Goal: Download file/media

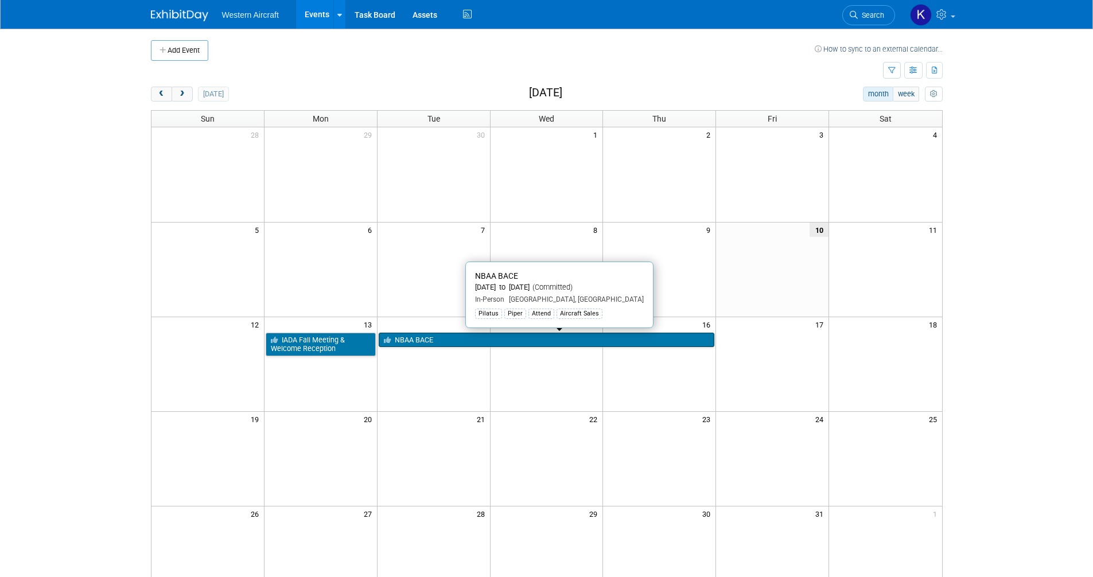
click at [422, 335] on link "NBAA BACE" at bounding box center [547, 340] width 336 height 15
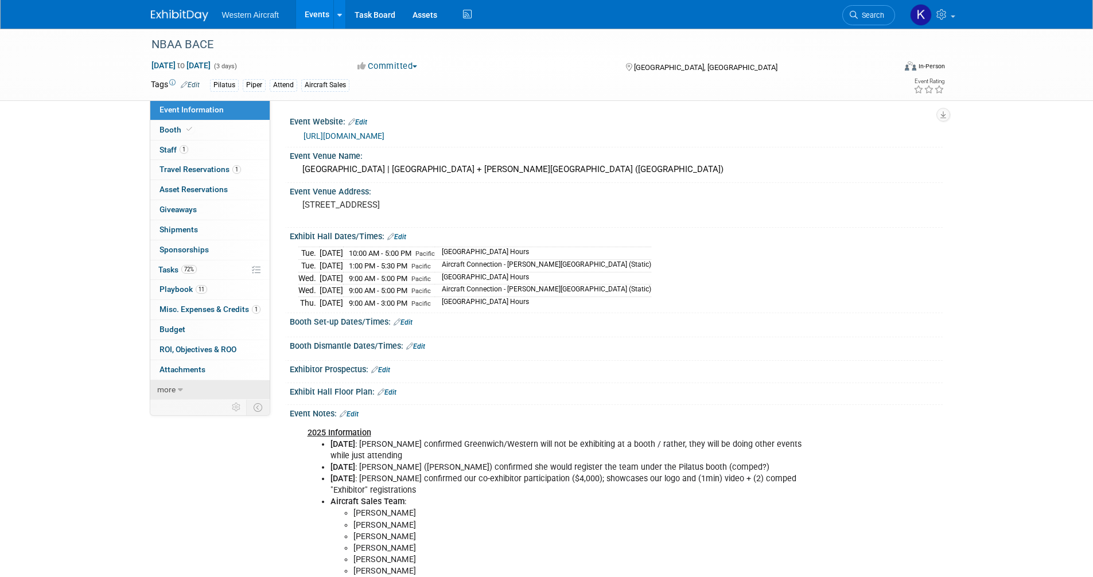
click at [174, 392] on span "more" at bounding box center [166, 389] width 18 height 9
click at [176, 412] on span "Event Binder (.pdf export)" at bounding box center [205, 408] width 92 height 9
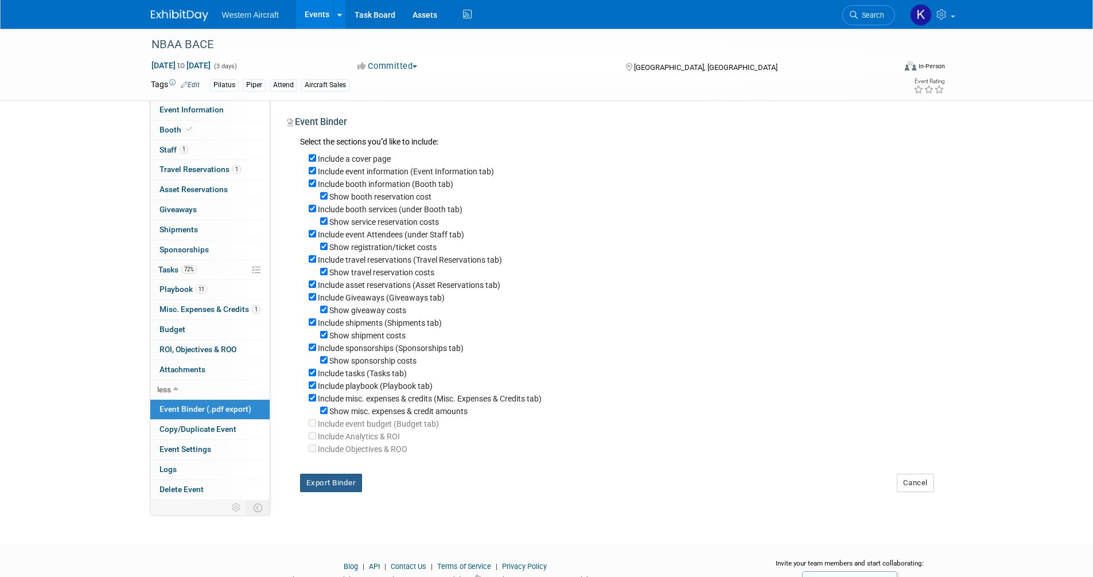
click at [339, 486] on button "Export Binder" at bounding box center [331, 483] width 63 height 18
click at [333, 155] on label "Include a cover page" at bounding box center [354, 158] width 73 height 9
click at [316, 155] on input "Include a cover page" at bounding box center [312, 157] width 7 height 7
checkbox input "false"
click at [353, 197] on label "Show booth reservation cost" at bounding box center [380, 196] width 102 height 9
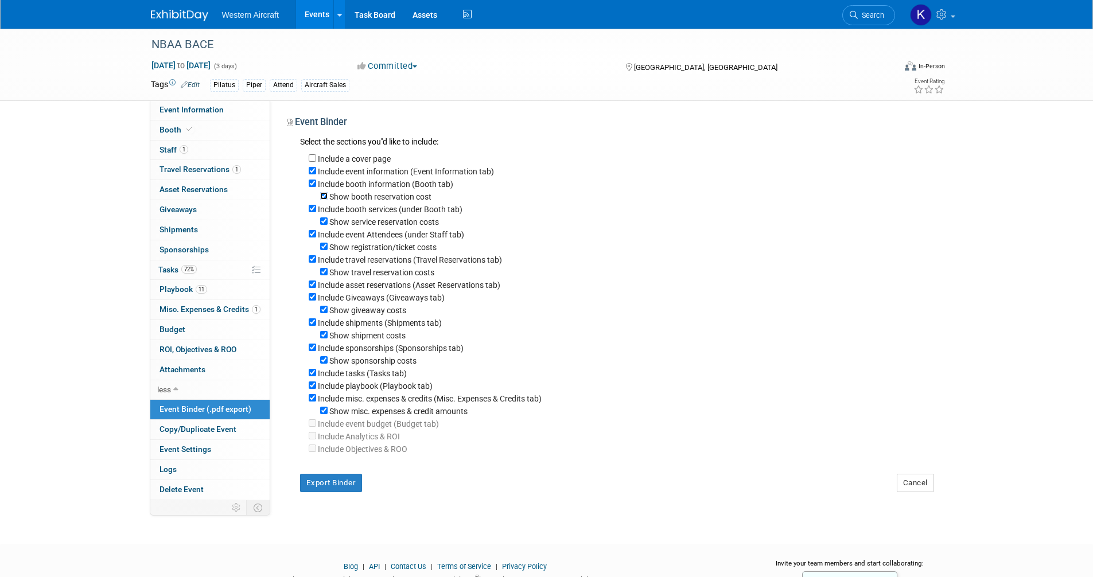
click at [327, 197] on input "Show booth reservation cost" at bounding box center [323, 195] width 7 height 7
checkbox input "false"
click at [360, 223] on label "Show service reservation costs" at bounding box center [384, 221] width 110 height 9
click at [327, 223] on input "Show service reservation costs" at bounding box center [323, 220] width 7 height 7
checkbox input "false"
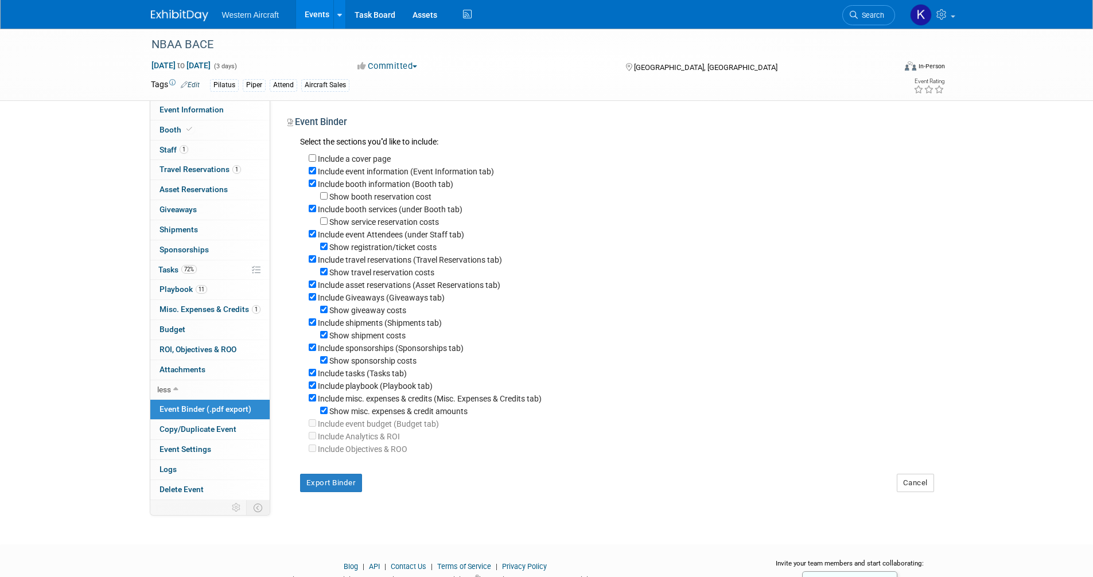
click at [362, 248] on label "Show registration/ticket costs" at bounding box center [382, 247] width 107 height 9
click at [327, 248] on input "Show registration/ticket costs" at bounding box center [323, 246] width 7 height 7
checkbox input "false"
click at [364, 260] on label "Include travel reservations (Travel Reservations tab)" at bounding box center [410, 259] width 184 height 9
click at [316, 260] on input "Include travel reservations (Travel Reservations tab)" at bounding box center [312, 258] width 7 height 7
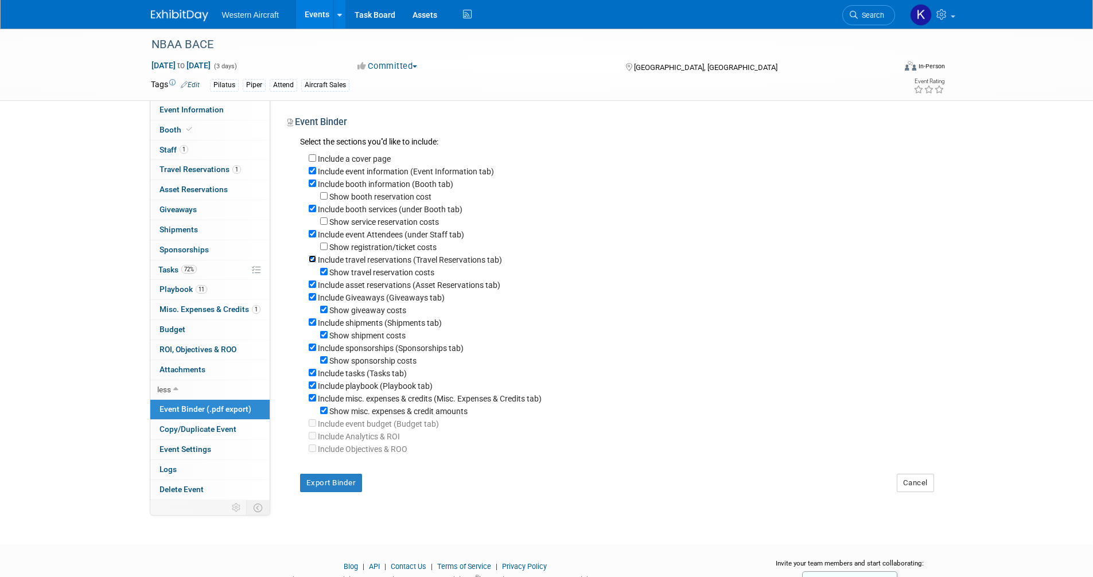
checkbox input "false"
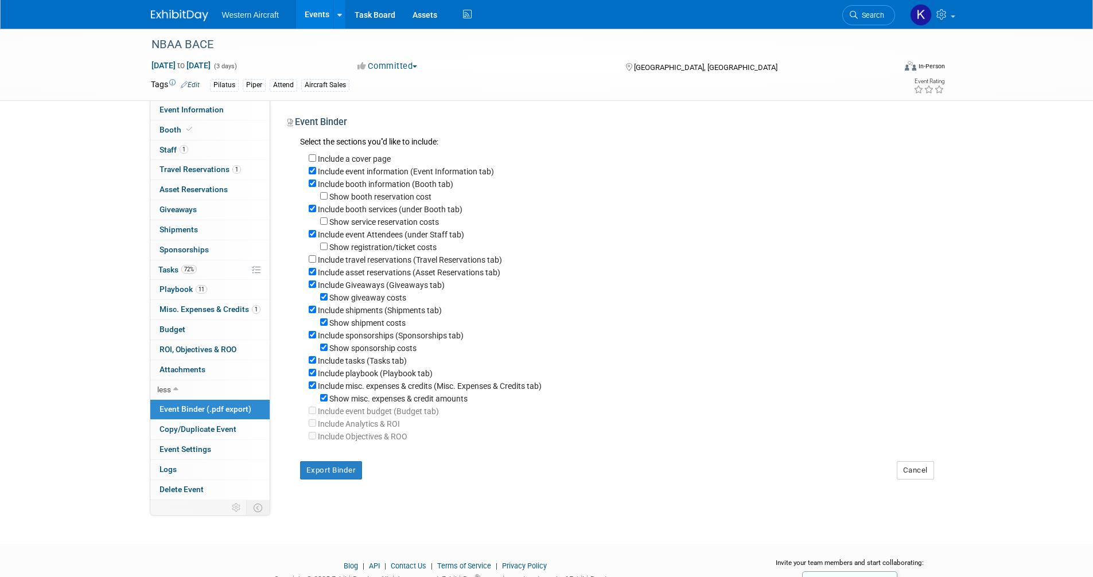
click at [365, 271] on label "Include asset reservations (Asset Reservations tab)" at bounding box center [409, 272] width 182 height 9
click at [316, 271] on input "Include asset reservations (Asset Reservations tab)" at bounding box center [312, 271] width 7 height 7
checkbox input "false"
click at [366, 283] on label "Include Giveaways (Giveaways tab)" at bounding box center [381, 284] width 127 height 9
click at [316, 283] on input "Include Giveaways (Giveaways tab)" at bounding box center [312, 283] width 7 height 7
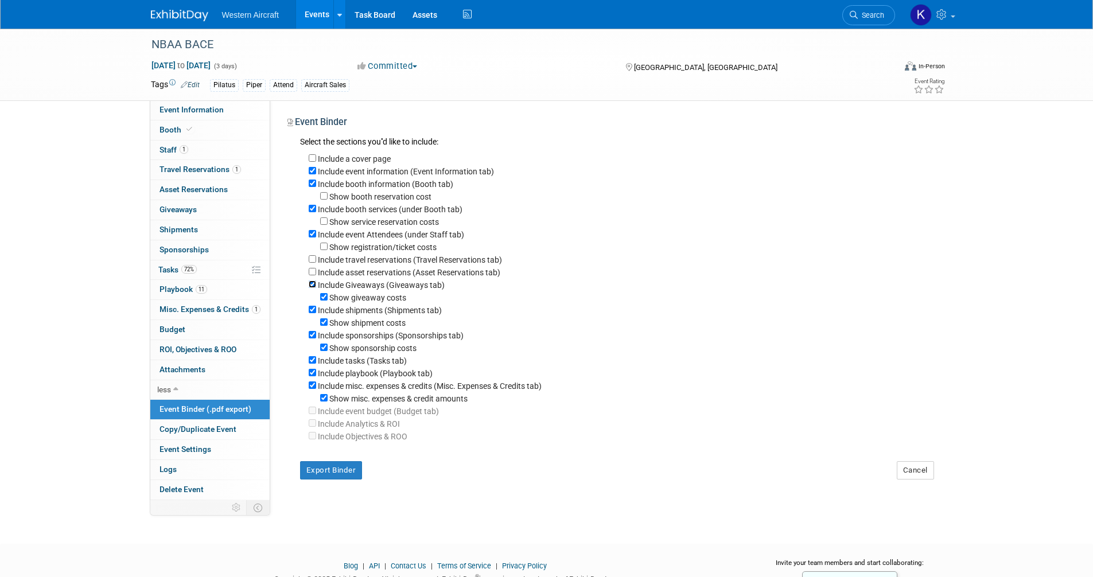
checkbox input "false"
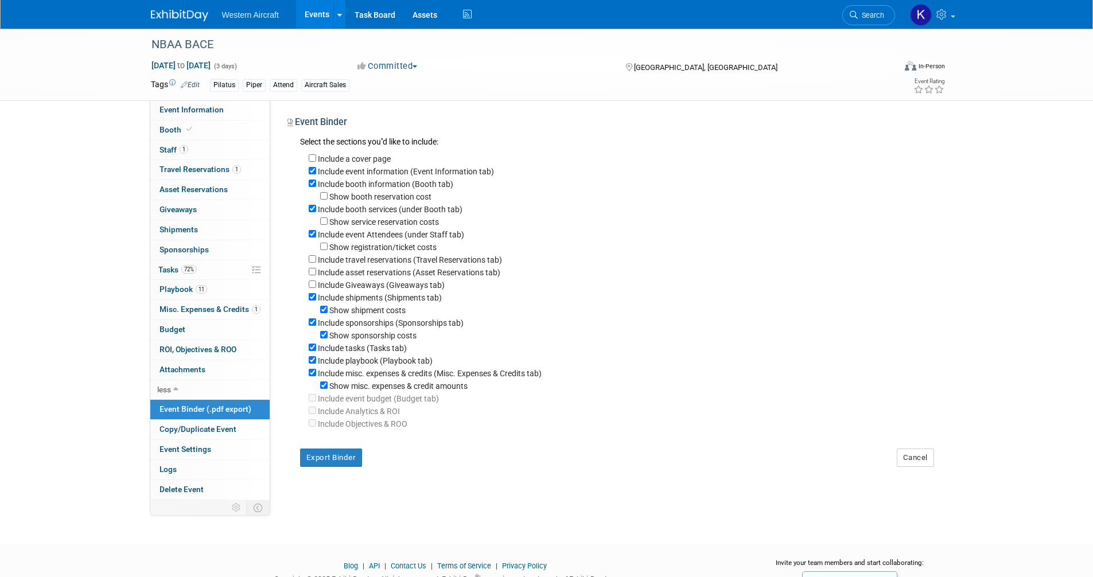
click at [362, 301] on label "Include shipments (Shipments tab)" at bounding box center [380, 297] width 124 height 9
click at [316, 301] on input "Include shipments (Shipments tab)" at bounding box center [312, 296] width 7 height 7
checkbox input "false"
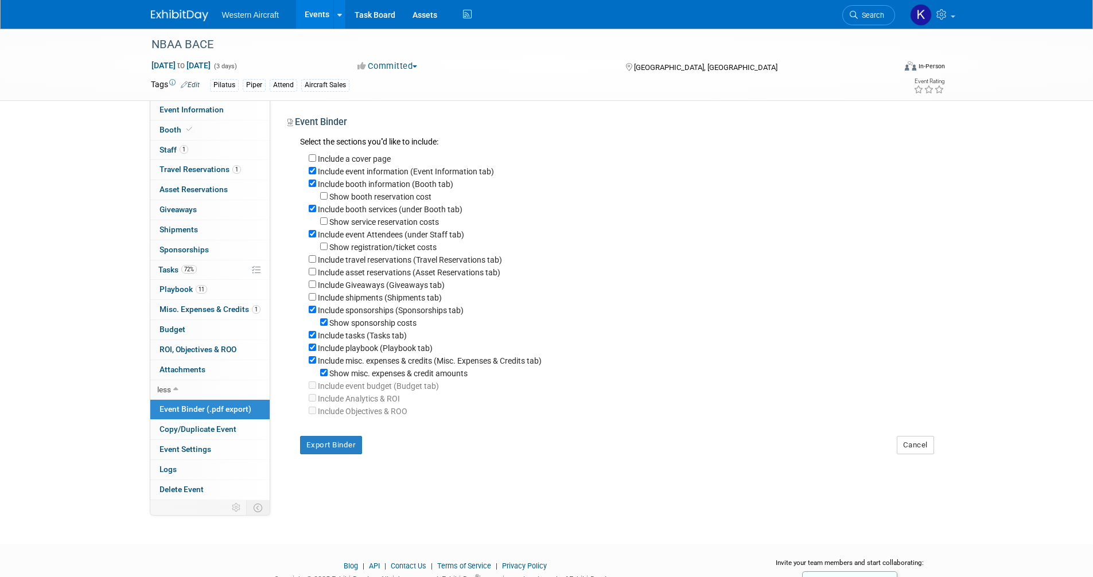
click at [357, 325] on label "Show sponsorship costs" at bounding box center [372, 322] width 87 height 9
click at [327, 325] on input "Show sponsorship costs" at bounding box center [323, 321] width 7 height 7
checkbox input "false"
click at [357, 335] on label "Include tasks (Tasks tab)" at bounding box center [362, 335] width 89 height 9
click at [316, 335] on input "Include tasks (Tasks tab)" at bounding box center [312, 334] width 7 height 7
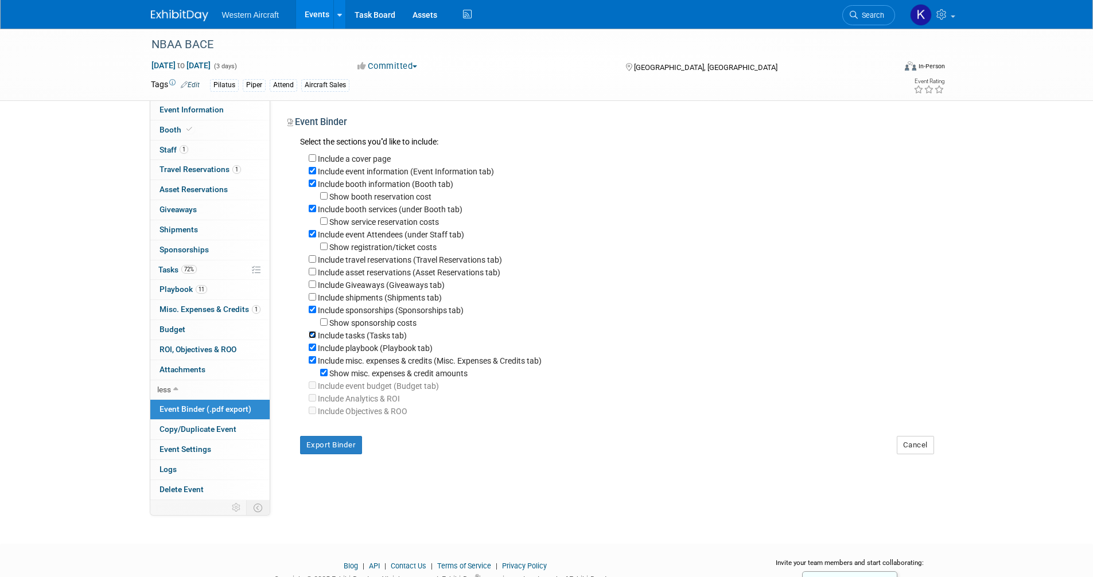
checkbox input "false"
click at [356, 362] on label "Include misc. expenses & credits (Misc. Expenses & Credits tab)" at bounding box center [430, 360] width 224 height 9
click at [316, 362] on input "Include misc. expenses & credits (Misc. Expenses & Credits tab)" at bounding box center [312, 359] width 7 height 7
checkbox input "false"
click at [345, 435] on button "Export Binder" at bounding box center [331, 432] width 63 height 18
